Goal: Check status: Check status

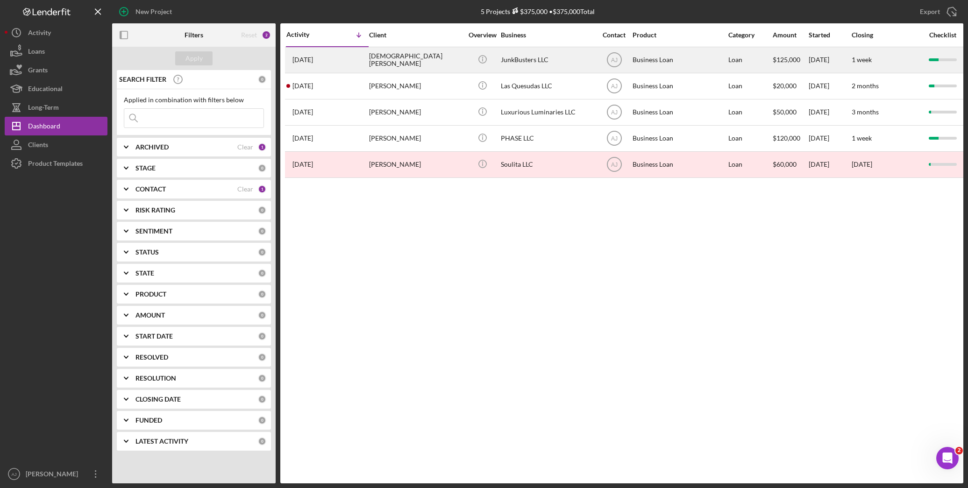
click at [419, 62] on div "[DEMOGRAPHIC_DATA][PERSON_NAME]" at bounding box center [415, 60] width 93 height 25
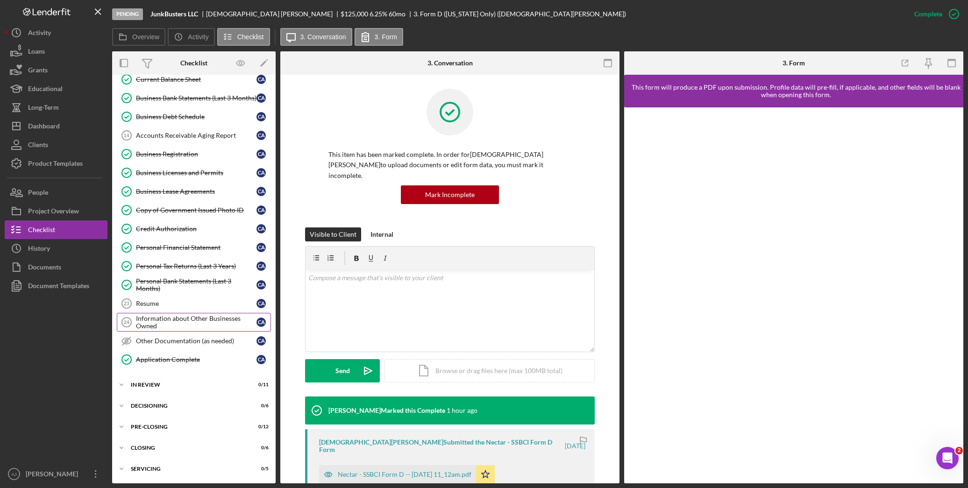
scroll to position [318, 0]
click at [144, 349] on div "In Review" at bounding box center [197, 385] width 133 height 6
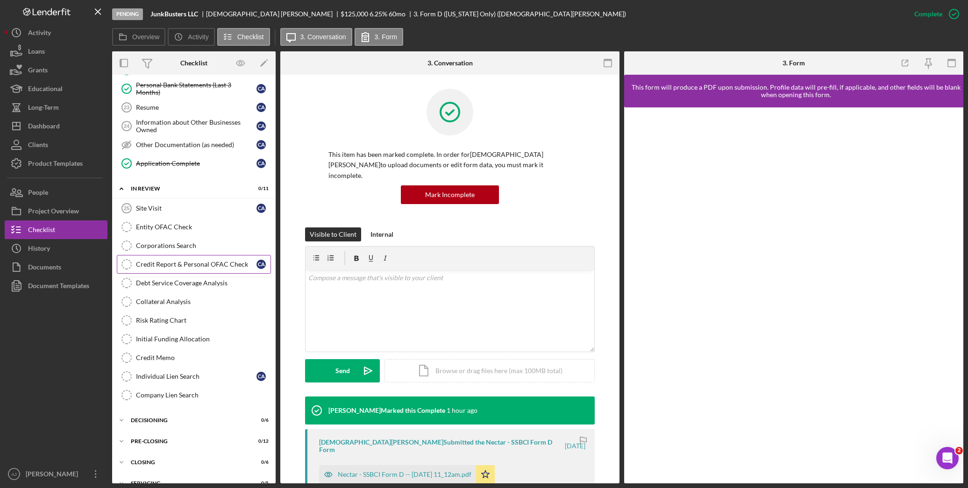
scroll to position [533, 0]
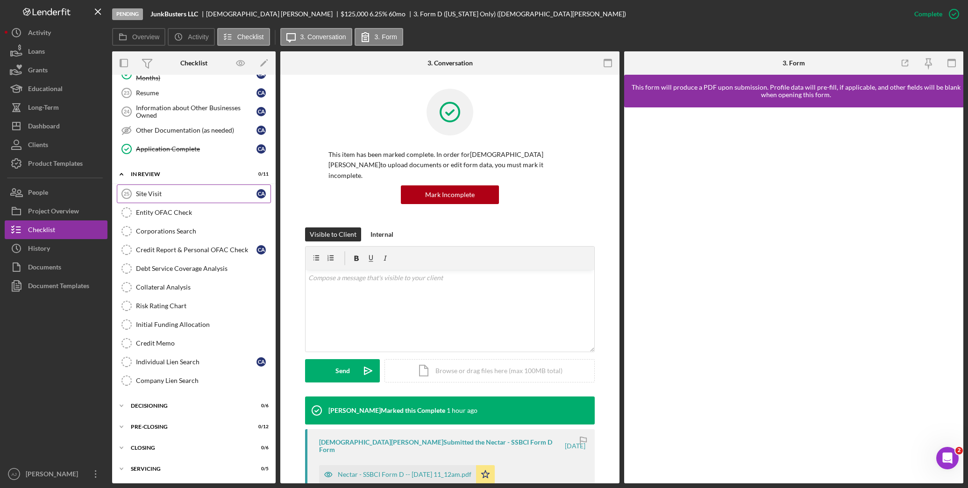
click at [195, 190] on div "Site Visit" at bounding box center [196, 193] width 121 height 7
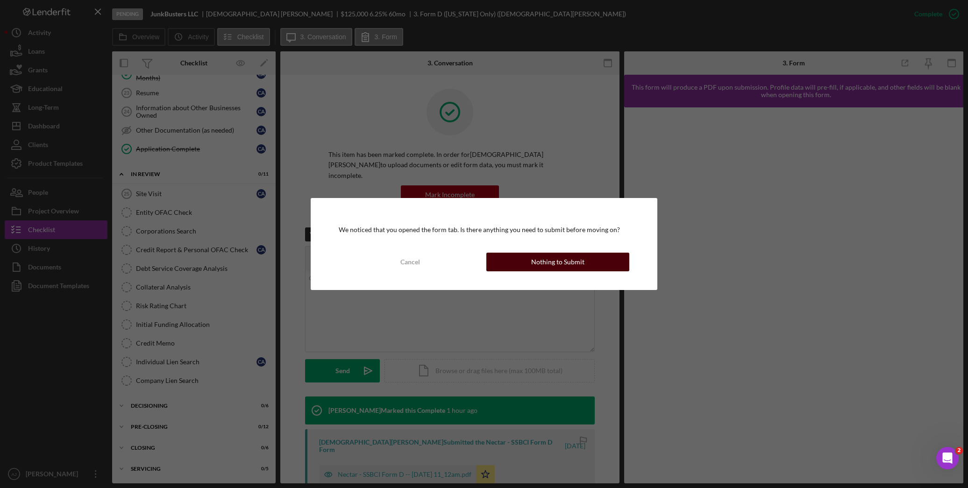
click at [526, 265] on button "Nothing to Submit" at bounding box center [558, 262] width 143 height 19
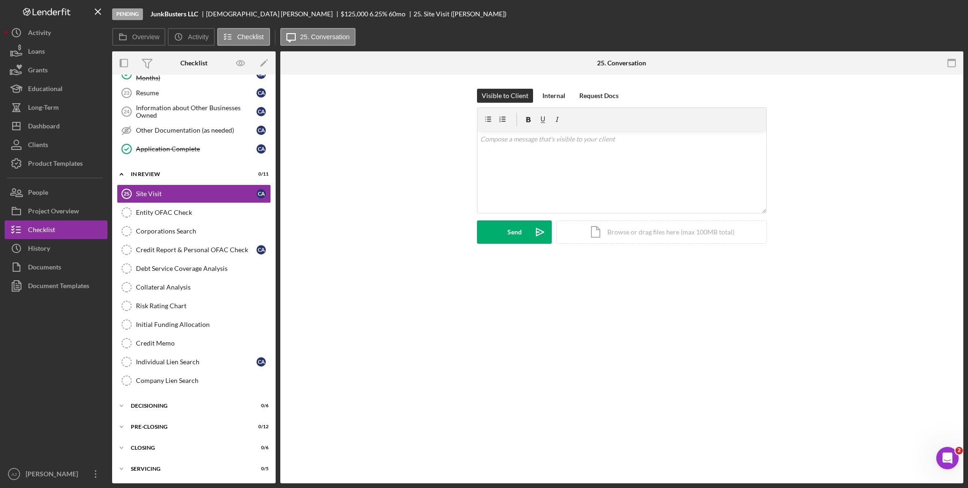
scroll to position [533, 0]
